Goal: Task Accomplishment & Management: Manage account settings

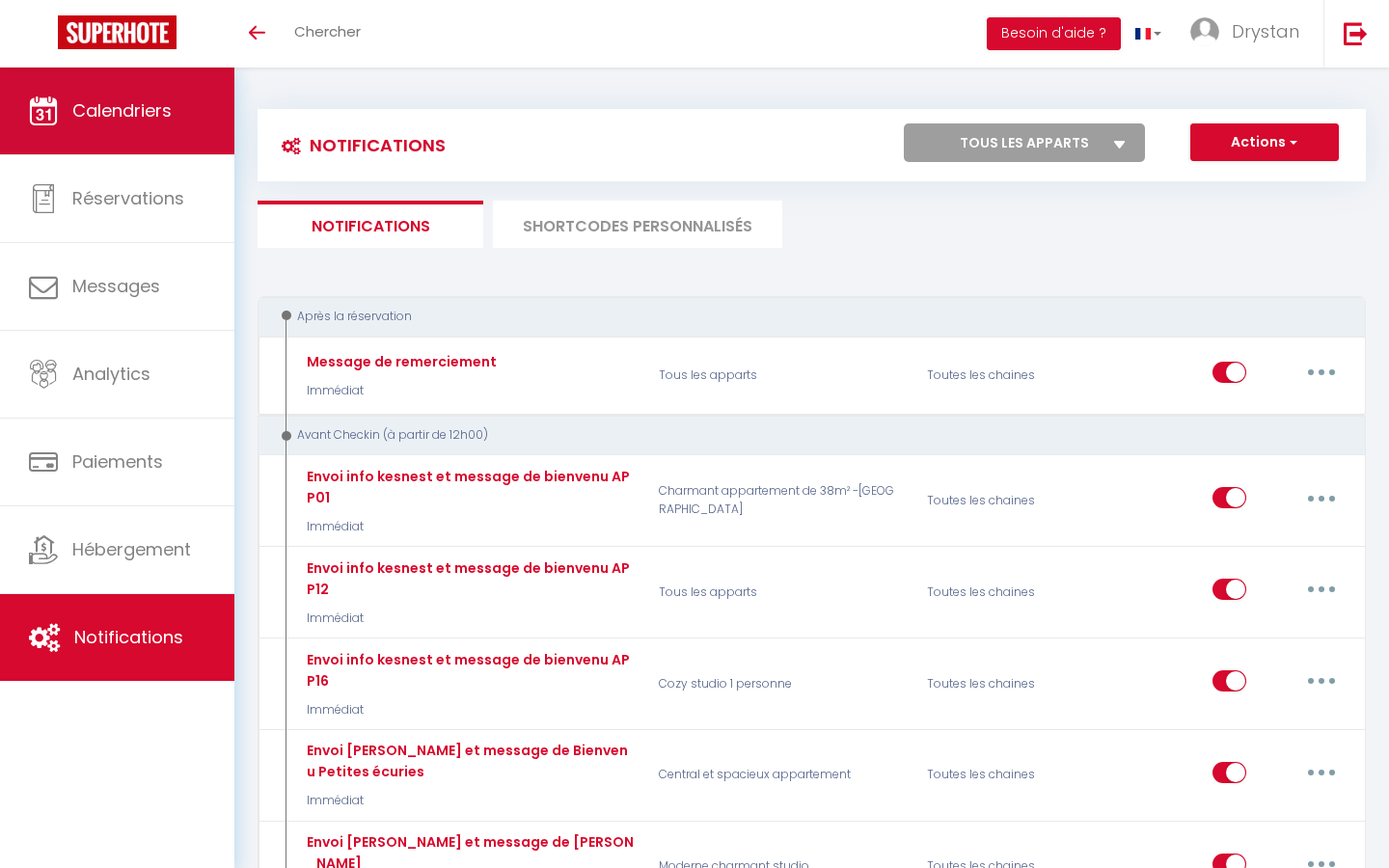
click at [118, 125] on link "Calendriers" at bounding box center [117, 111] width 234 height 87
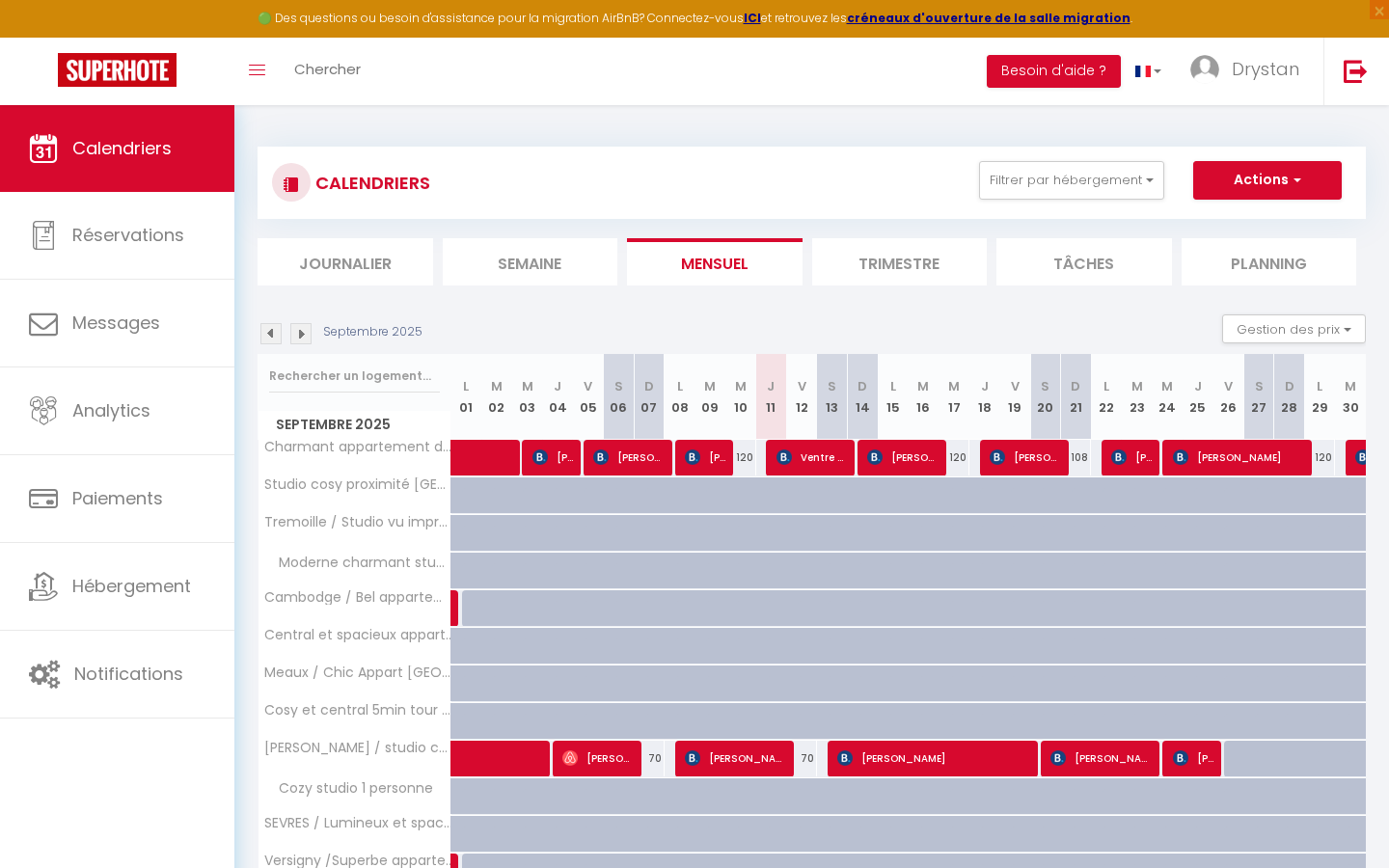
click at [1156, 251] on li "Tâches" at bounding box center [1084, 261] width 176 height 47
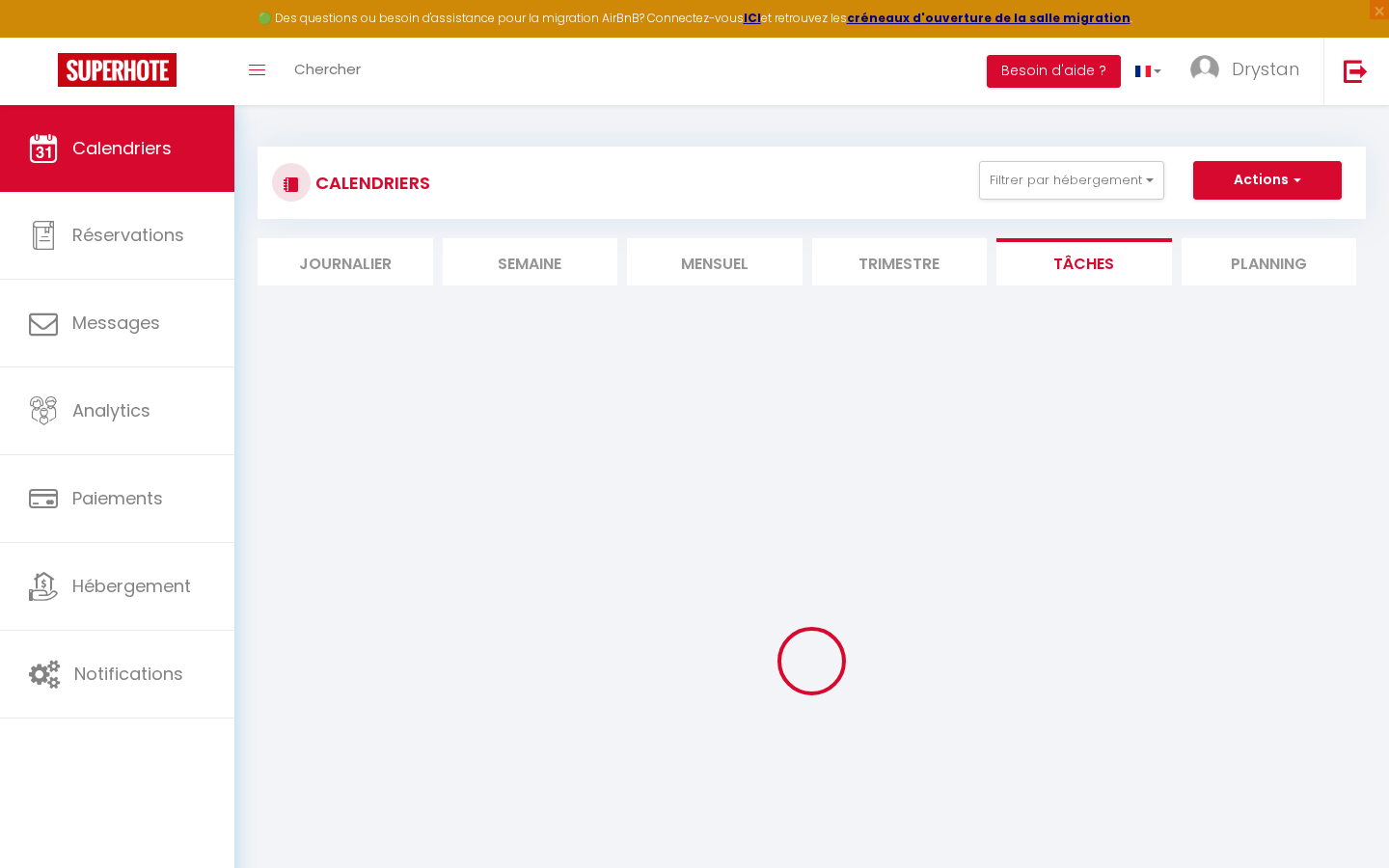
select select
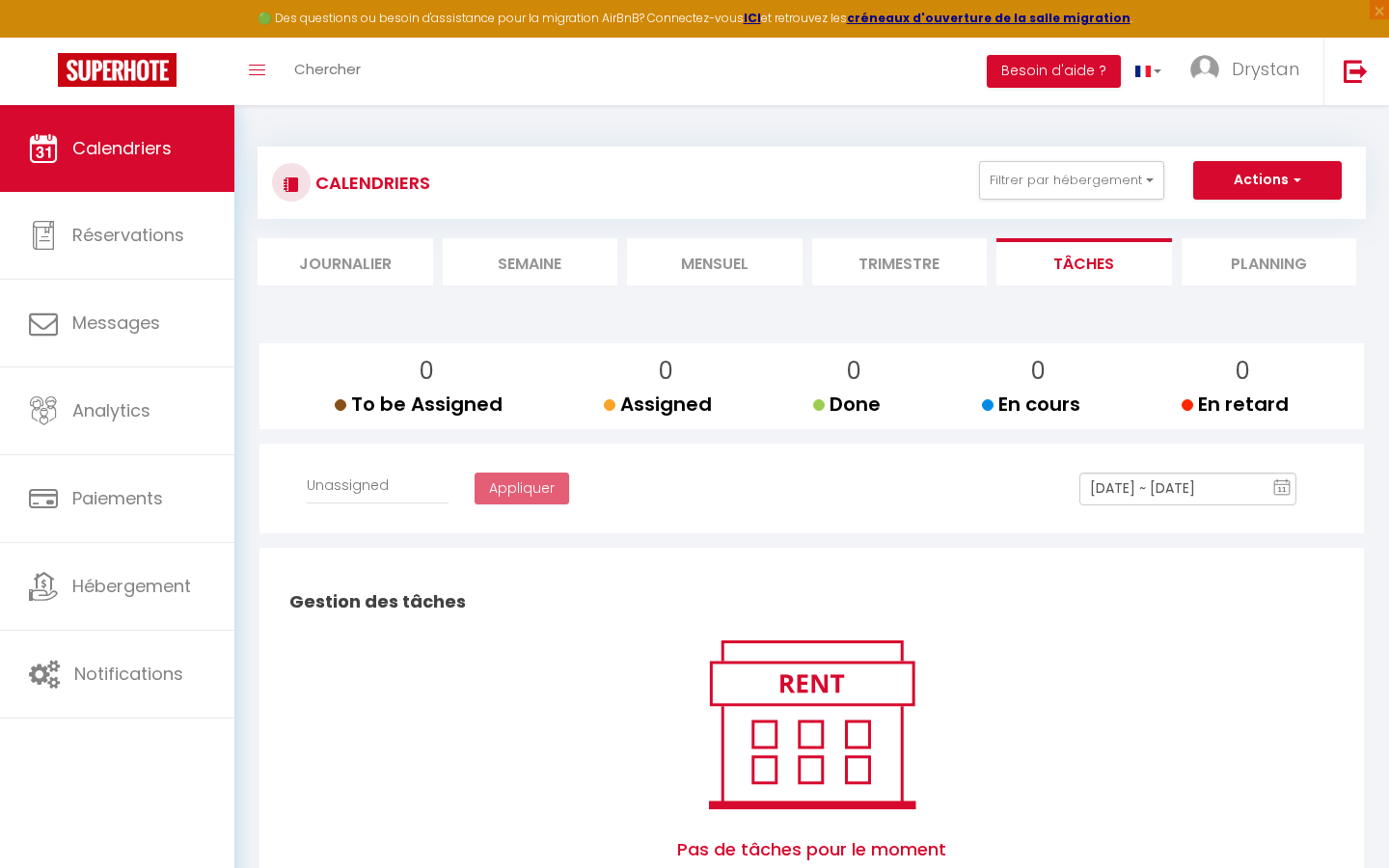
click at [1266, 267] on li "Planning" at bounding box center [1269, 261] width 176 height 47
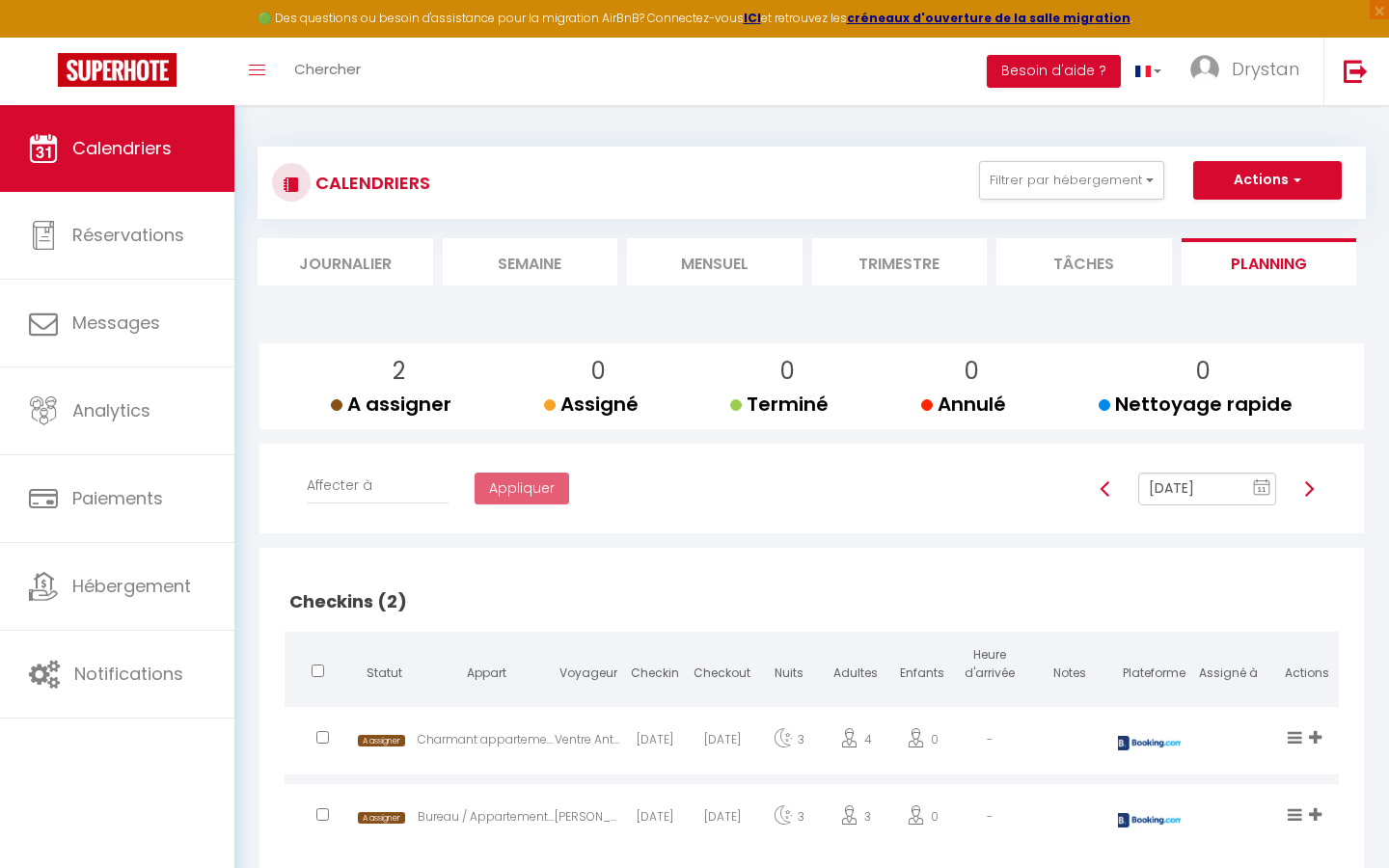
scroll to position [105, 0]
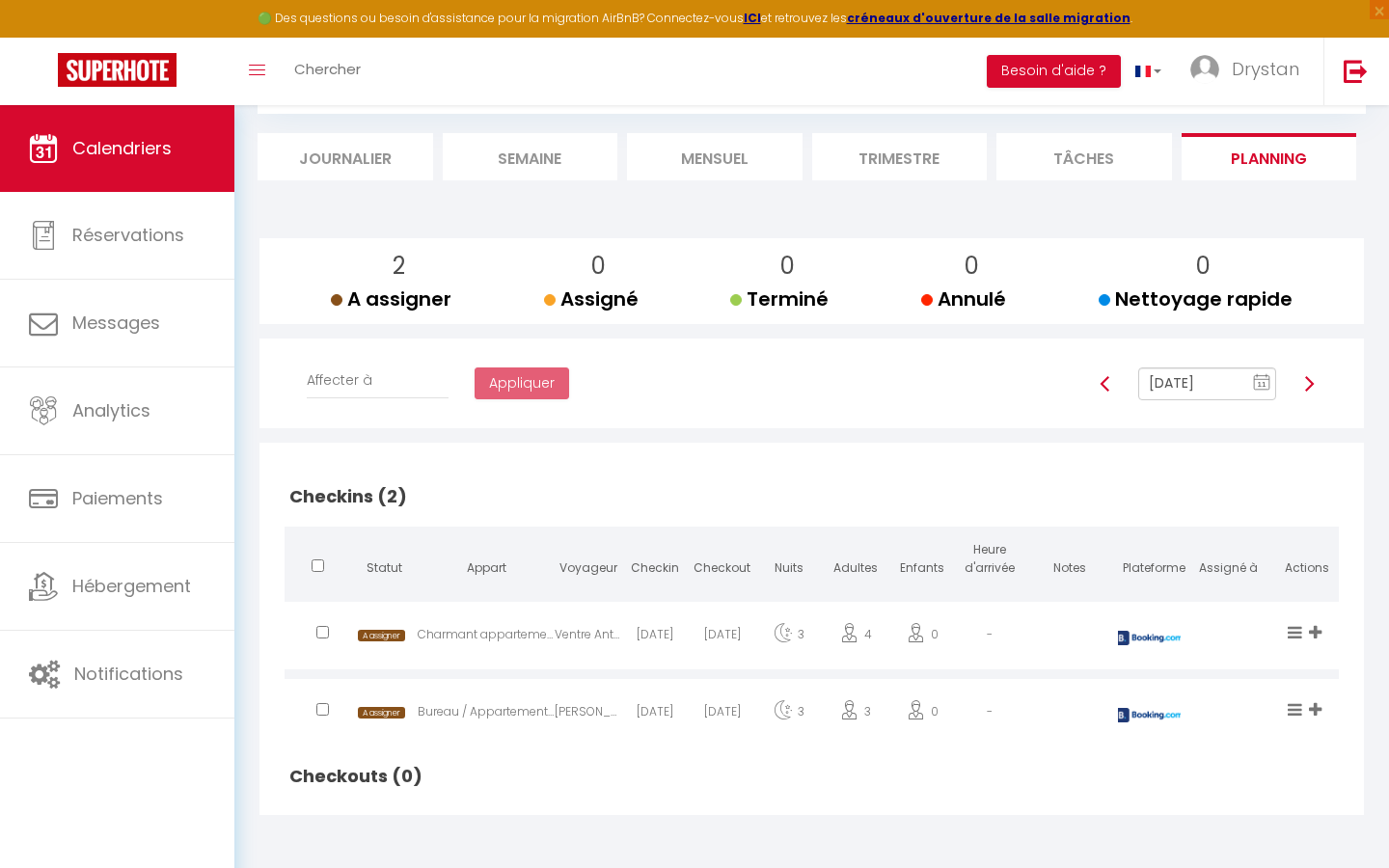
click at [1304, 382] on img at bounding box center [1308, 383] width 15 height 15
type input "[DATE]"
checkbox input "true"
click at [1301, 376] on img at bounding box center [1308, 383] width 15 height 15
type input "[DATE]"
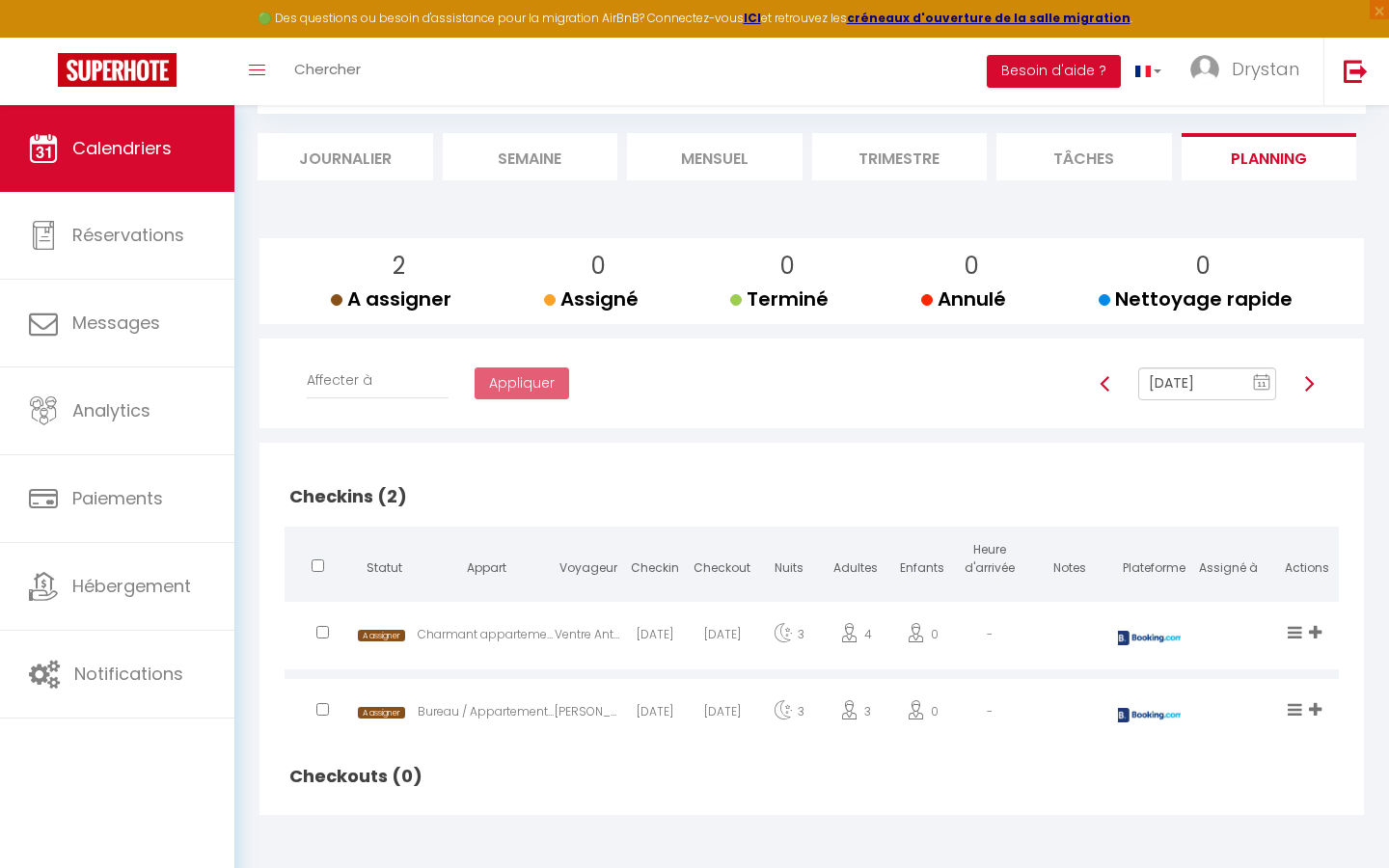
checkbox input "false"
